Goal: Task Accomplishment & Management: Manage account settings

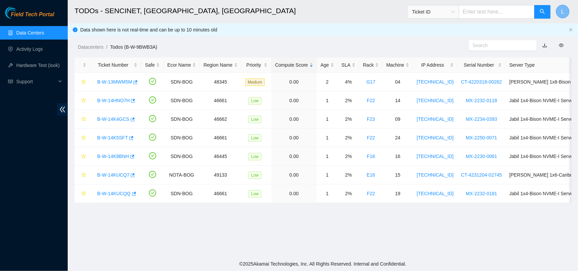
click at [562, 11] on span "L" at bounding box center [563, 11] width 3 height 8
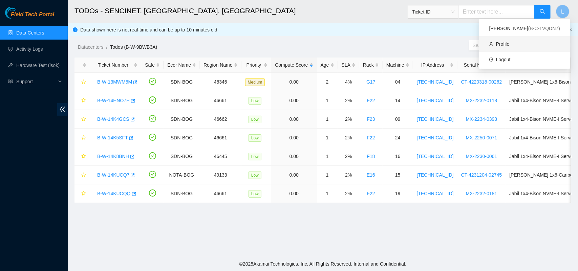
click at [505, 44] on link "Profile" at bounding box center [503, 43] width 14 height 5
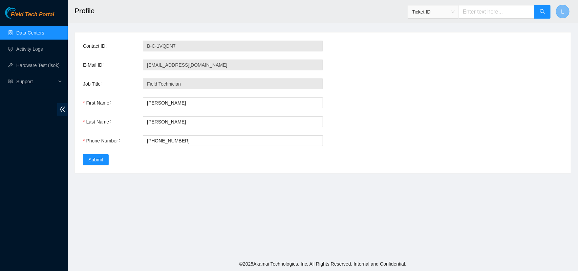
click at [563, 11] on span "L" at bounding box center [563, 11] width 3 height 8
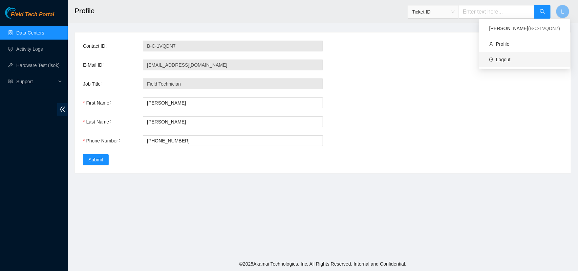
click at [503, 61] on link "Logout" at bounding box center [503, 59] width 15 height 5
